Goal: Task Accomplishment & Management: Manage account settings

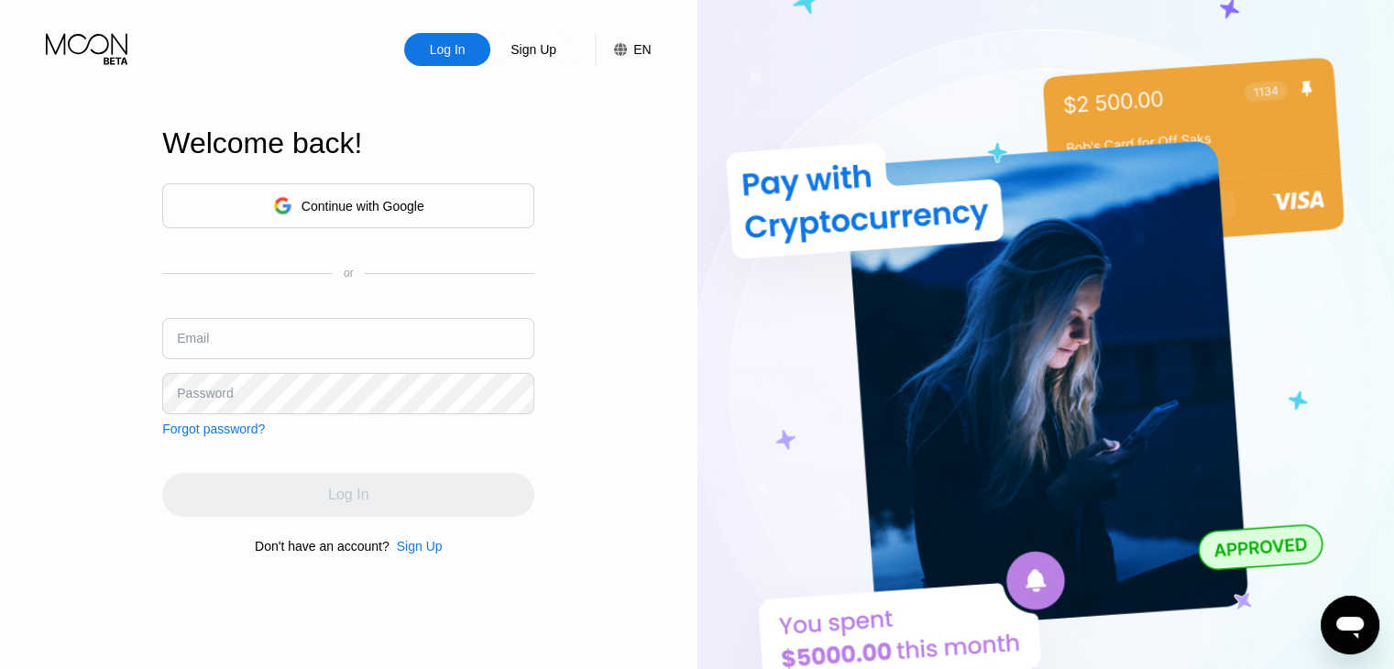
click at [414, 199] on div "Continue with Google" at bounding box center [363, 206] width 123 height 15
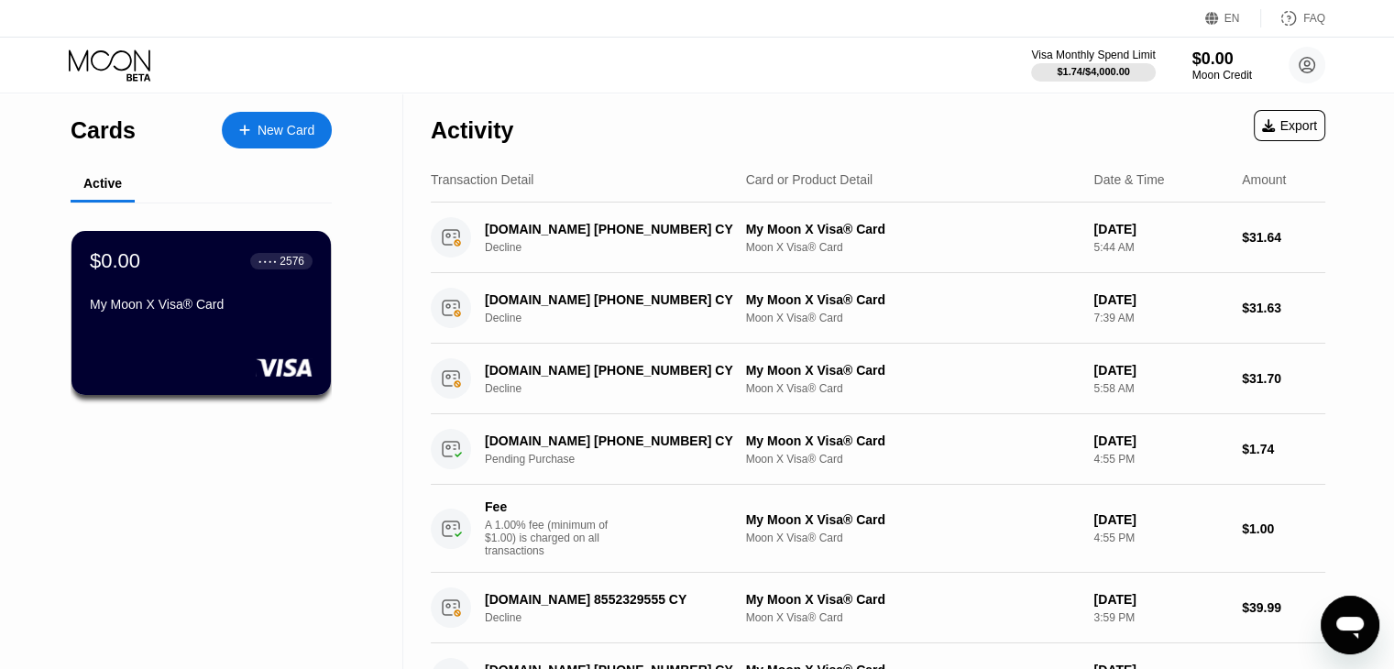
drag, startPoint x: 412, startPoint y: 201, endPoint x: 338, endPoint y: 202, distance: 74.3
drag, startPoint x: 338, startPoint y: 202, endPoint x: 143, endPoint y: 96, distance: 221.9
drag, startPoint x: 327, startPoint y: 65, endPoint x: 334, endPoint y: 82, distance: 17.7
click at [1302, 56] on circle at bounding box center [1307, 65] width 37 height 37
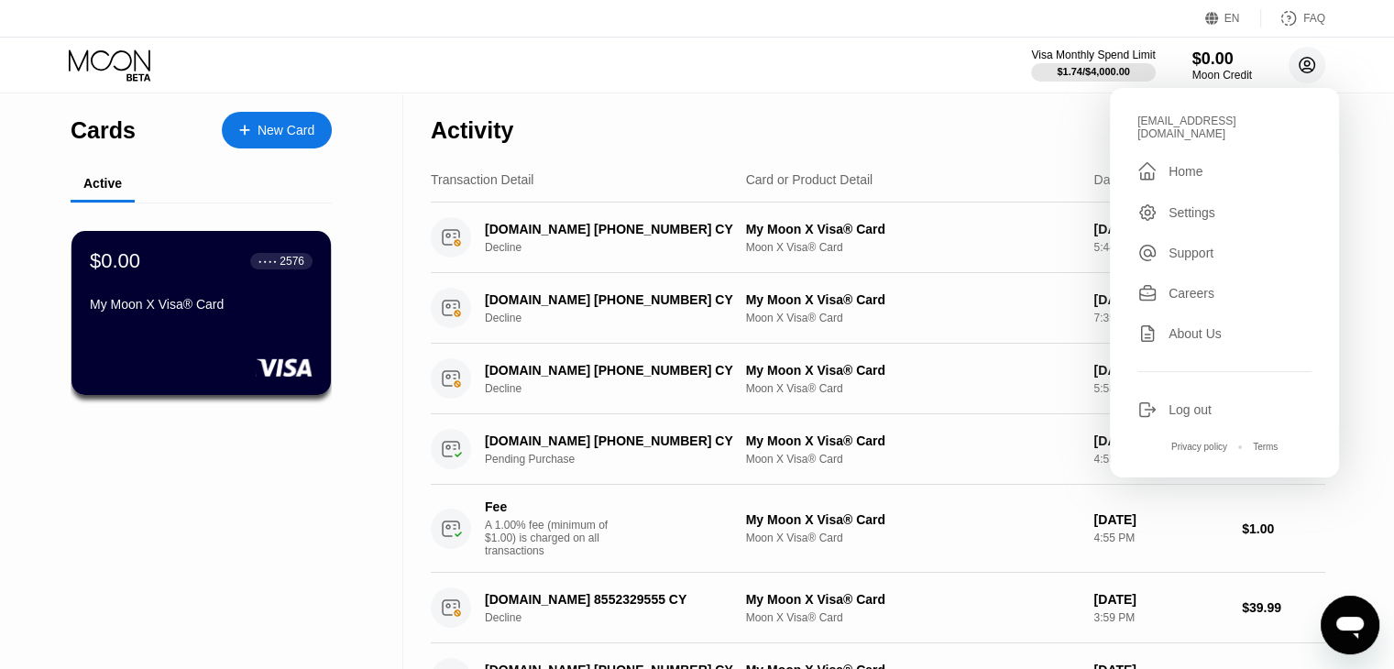
click at [1302, 56] on circle at bounding box center [1307, 65] width 37 height 37
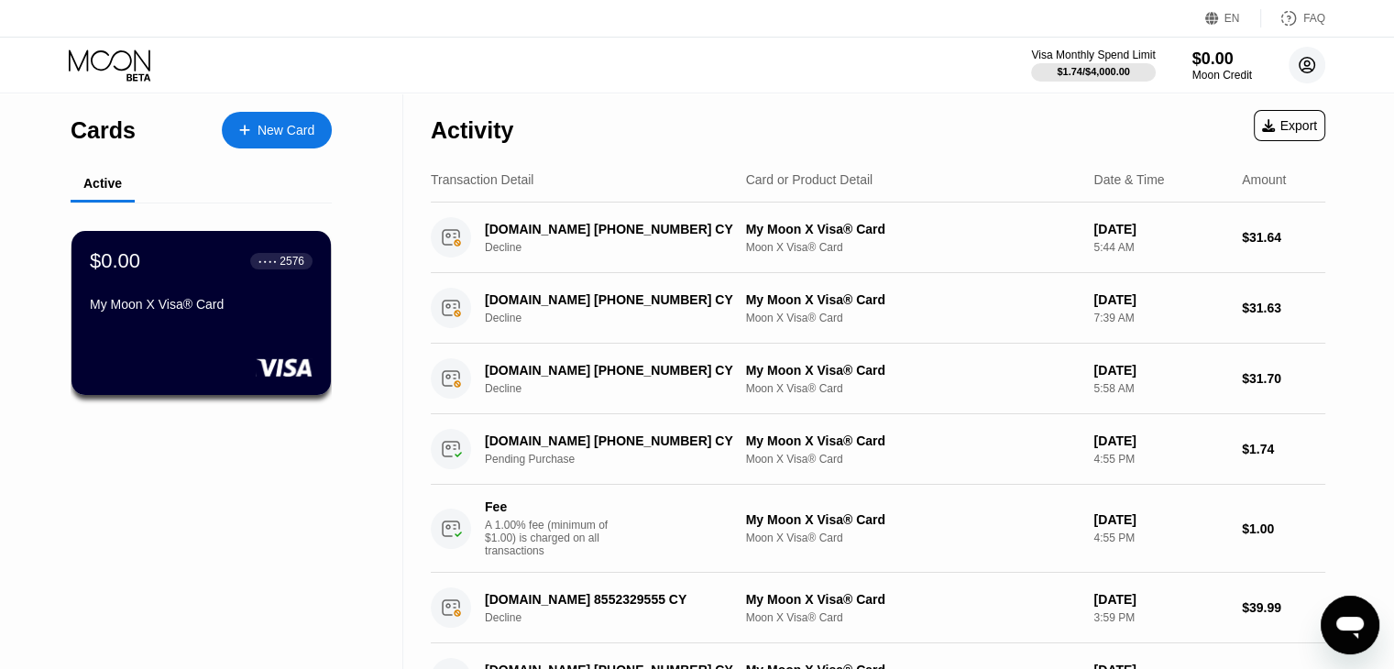
click at [1308, 60] on icon at bounding box center [1308, 65] width 10 height 10
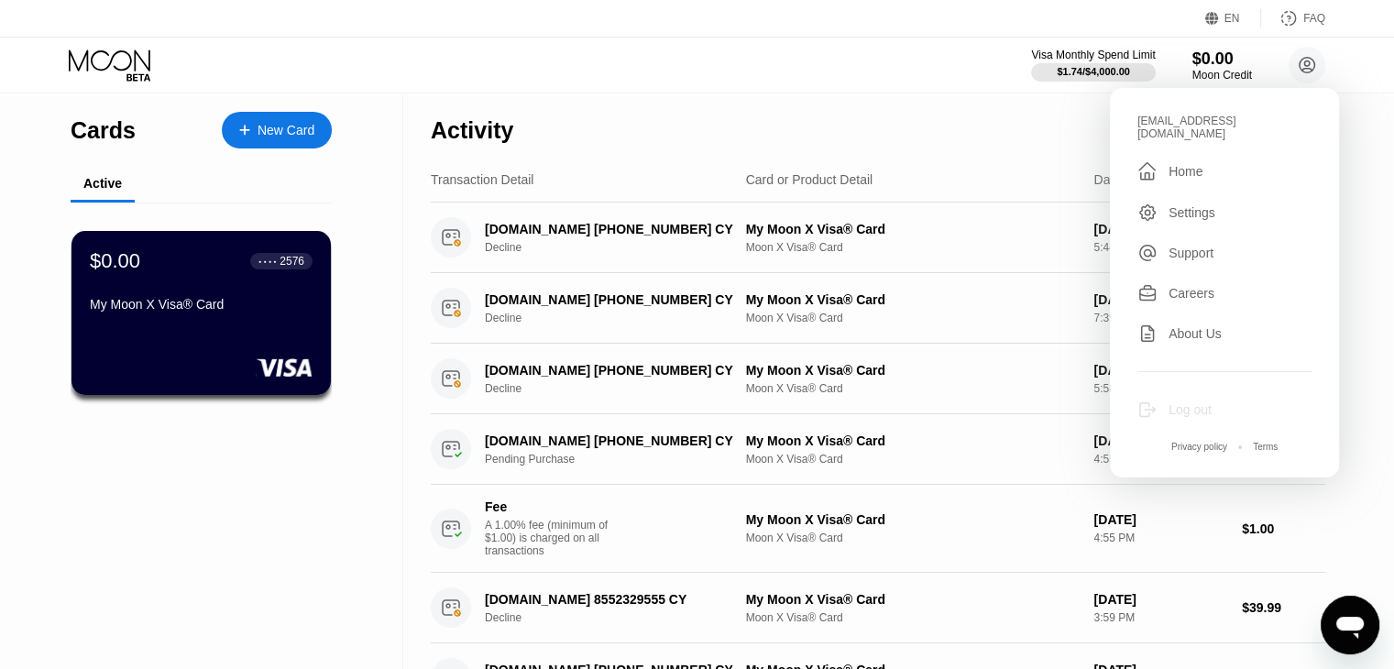
click at [1184, 402] on div "Log out" at bounding box center [1190, 409] width 43 height 15
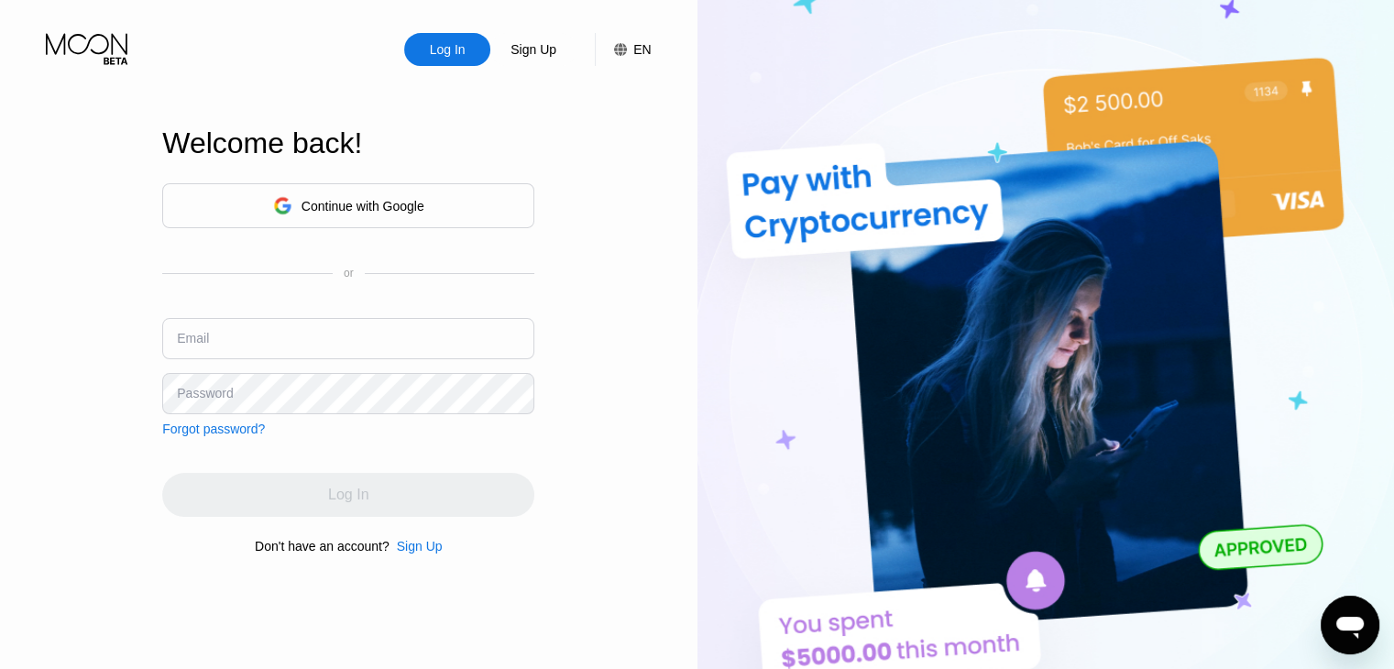
click at [370, 328] on input "text" at bounding box center [348, 338] width 372 height 41
